Goal: Check status: Check status

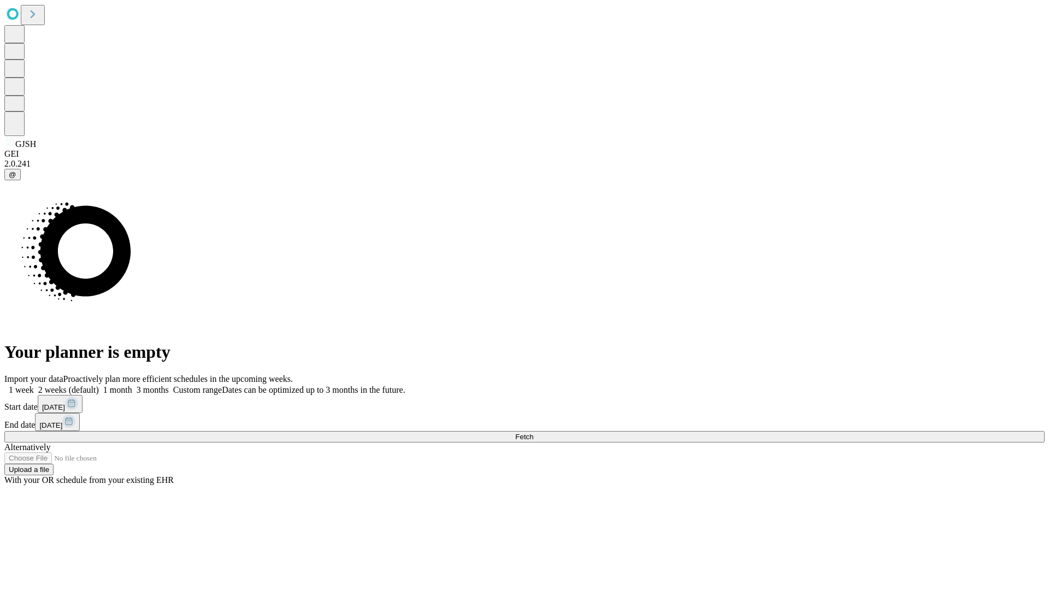
click at [533, 433] on span "Fetch" at bounding box center [524, 437] width 18 height 8
